Goal: Task Accomplishment & Management: Use online tool/utility

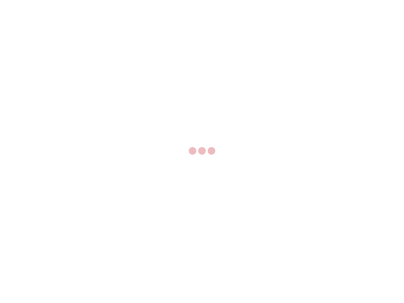
select select "US"
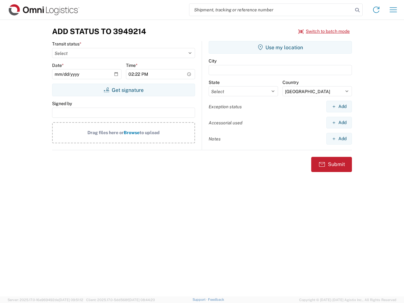
click at [271, 10] on input "search" at bounding box center [272, 10] width 164 height 12
click at [358, 10] on icon at bounding box center [357, 10] width 9 height 9
click at [377, 10] on icon at bounding box center [377, 10] width 10 height 10
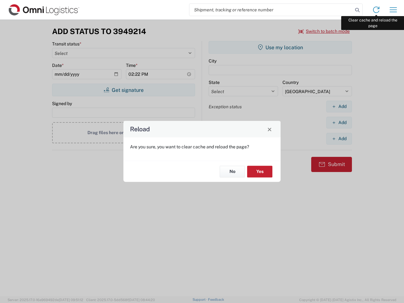
click at [394, 10] on div "Reload Are you sure, you want to clear cache and reload the page? No Yes" at bounding box center [202, 151] width 404 height 303
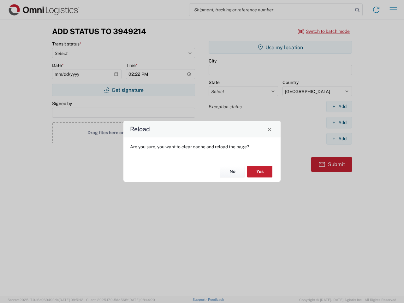
click at [324, 31] on div "Reload Are you sure, you want to clear cache and reload the page? No Yes" at bounding box center [202, 151] width 404 height 303
click at [124, 90] on div "Reload Are you sure, you want to clear cache and reload the page? No Yes" at bounding box center [202, 151] width 404 height 303
click at [281, 47] on div "Reload Are you sure, you want to clear cache and reload the page? No Yes" at bounding box center [202, 151] width 404 height 303
click at [339, 106] on div "Reload Are you sure, you want to clear cache and reload the page? No Yes" at bounding box center [202, 151] width 404 height 303
click at [339, 123] on div "Reload Are you sure, you want to clear cache and reload the page? No Yes" at bounding box center [202, 151] width 404 height 303
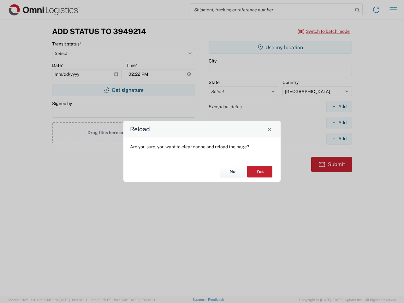
click at [339, 139] on div "Reload Are you sure, you want to clear cache and reload the page? No Yes" at bounding box center [202, 151] width 404 height 303
